Goal: Task Accomplishment & Management: Manage account settings

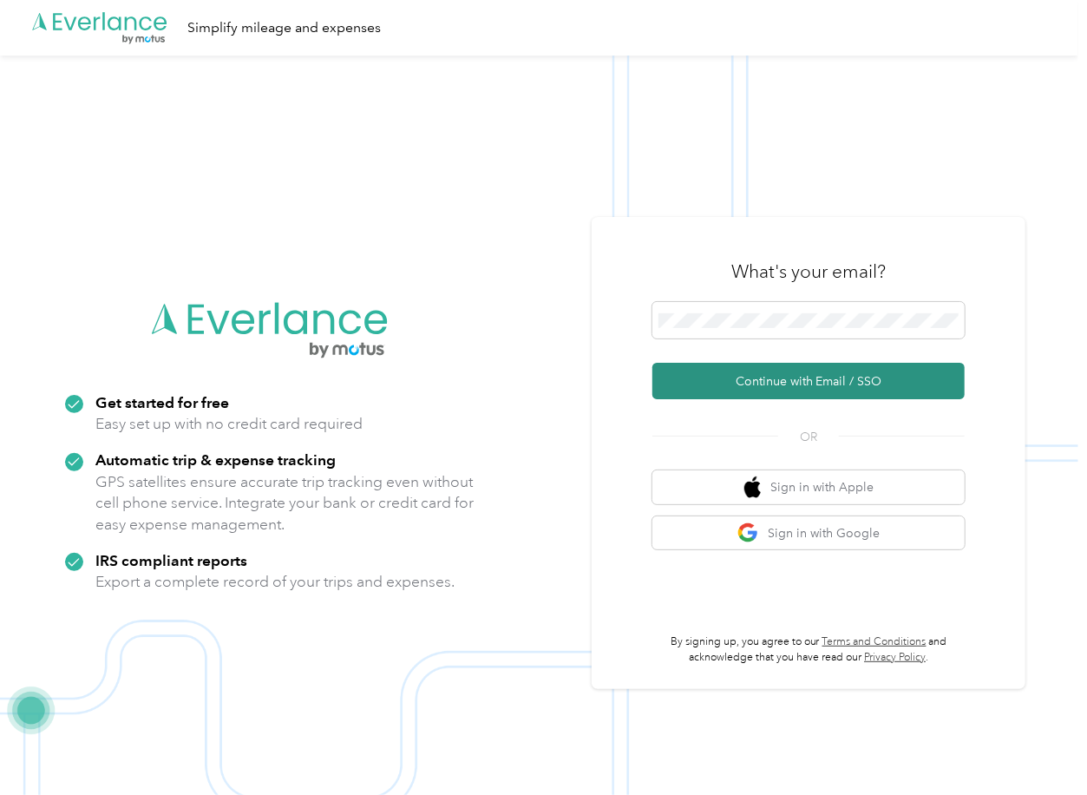
drag, startPoint x: 697, startPoint y: 380, endPoint x: 10, endPoint y: 540, distance: 706.1
click at [695, 382] on button "Continue with Email / SSO" at bounding box center [808, 381] width 312 height 36
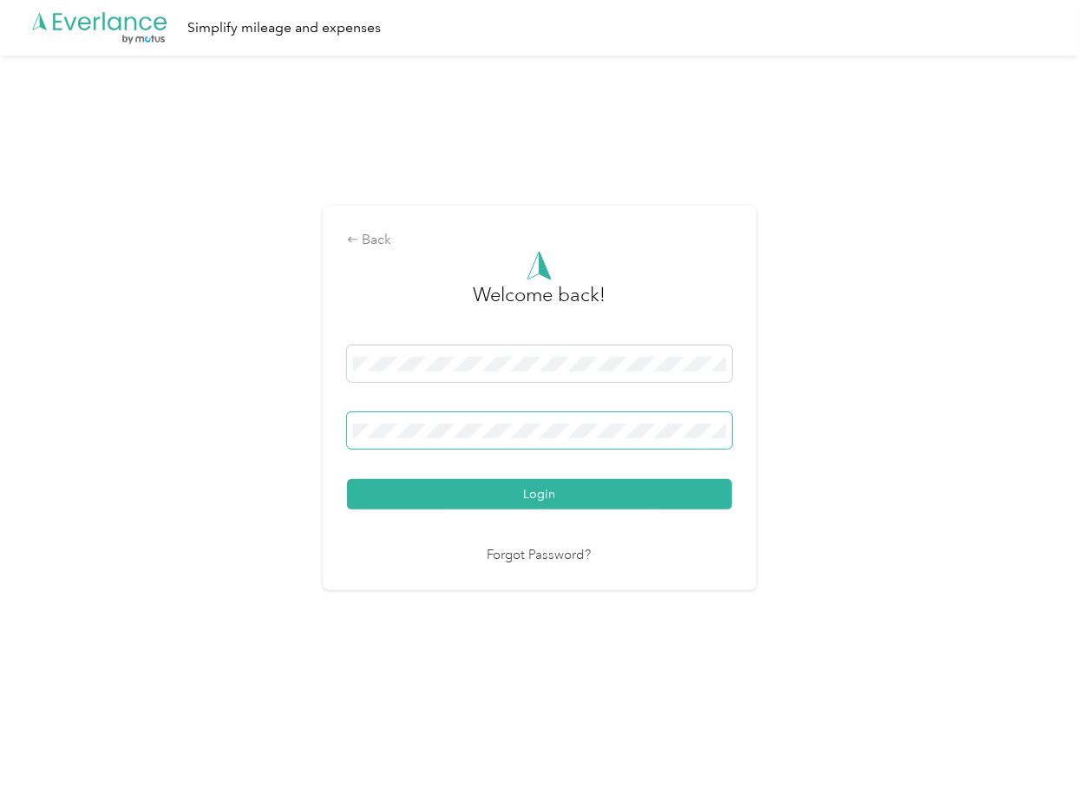
click at [439, 422] on span at bounding box center [539, 430] width 385 height 36
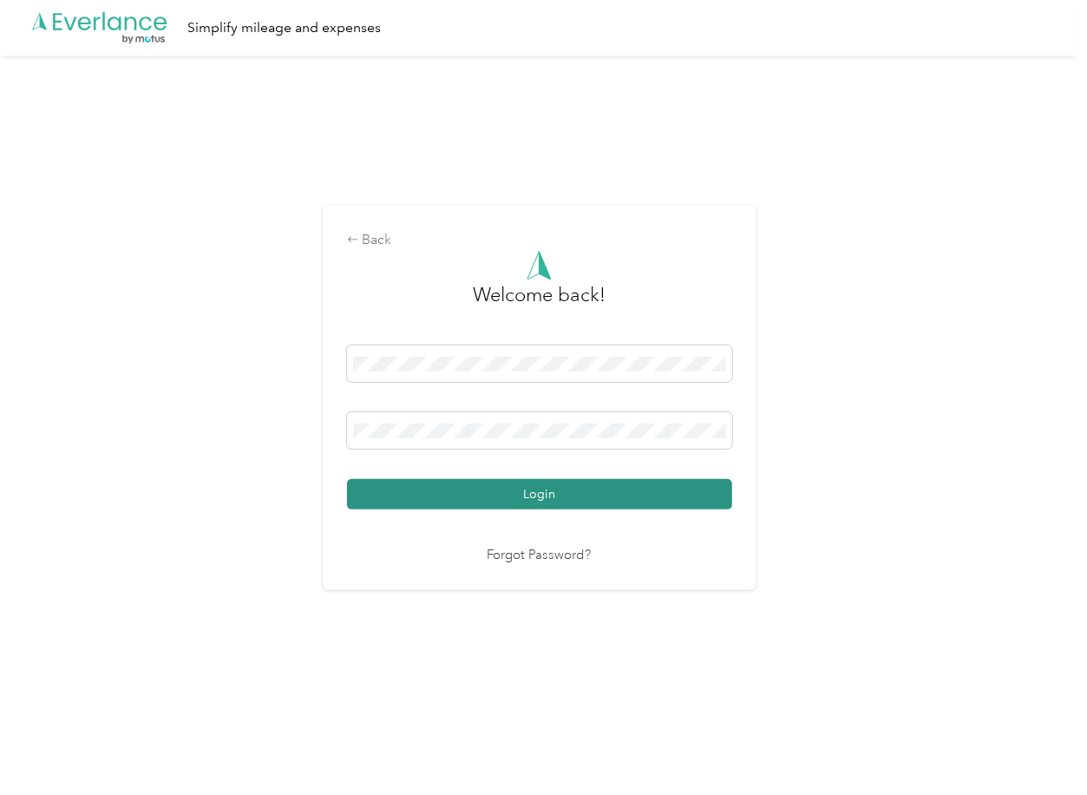
click at [406, 492] on button "Login" at bounding box center [539, 494] width 385 height 30
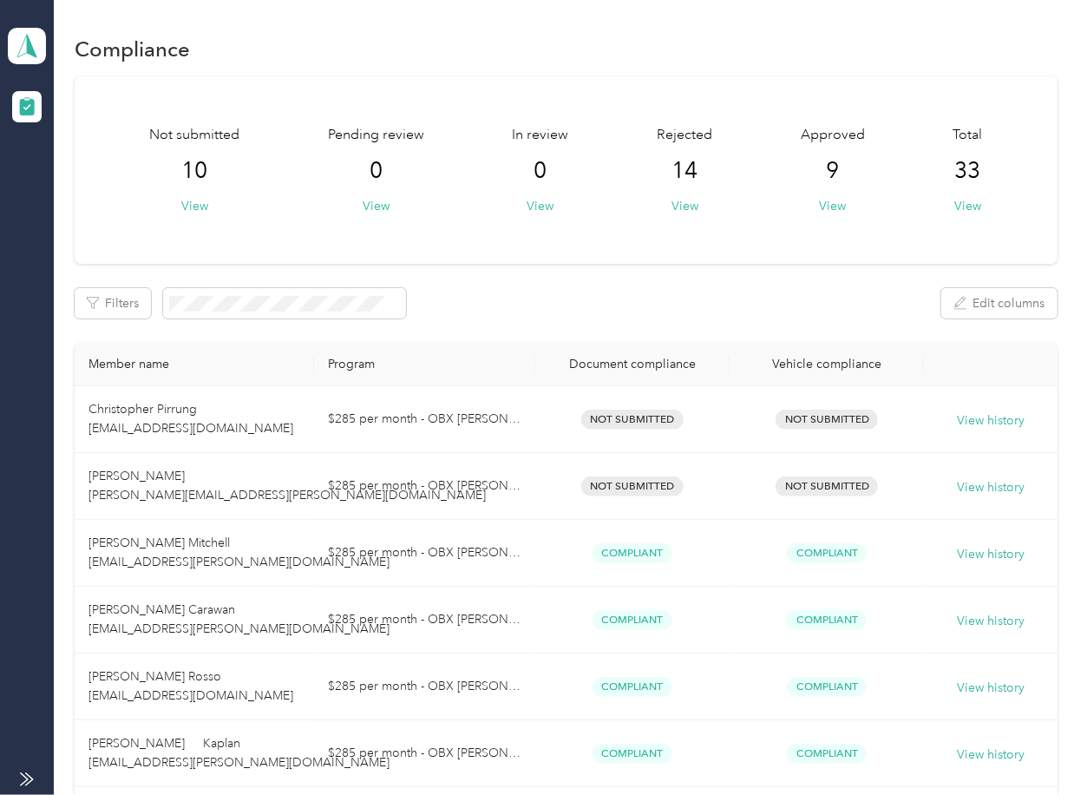
click at [537, 298] on div "Filters Edit columns" at bounding box center [566, 303] width 982 height 30
click at [31, 47] on polygon at bounding box center [32, 45] width 10 height 23
click at [70, 182] on div "Log out" at bounding box center [56, 182] width 67 height 18
